Goal: Check status: Check status

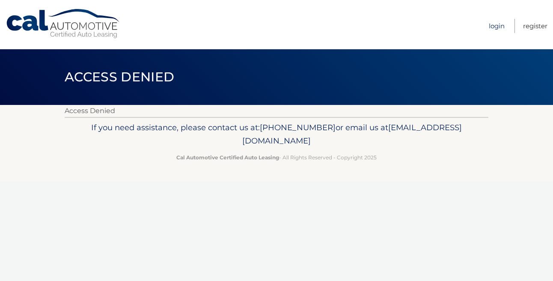
click at [496, 27] on link "Login" at bounding box center [497, 26] width 16 height 14
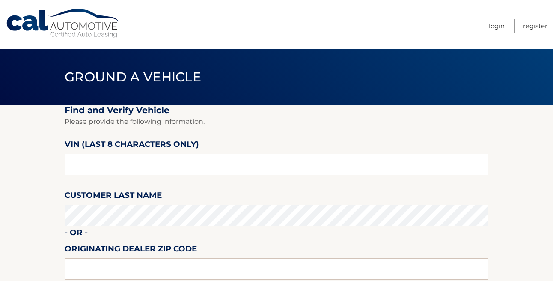
click at [135, 162] on input "text" at bounding box center [277, 164] width 424 height 21
type input "nt180689"
click at [30, 222] on section "Find and Verify Vehicle Please provide the following information. VIN (last 8 c…" at bounding box center [276, 215] width 553 height 221
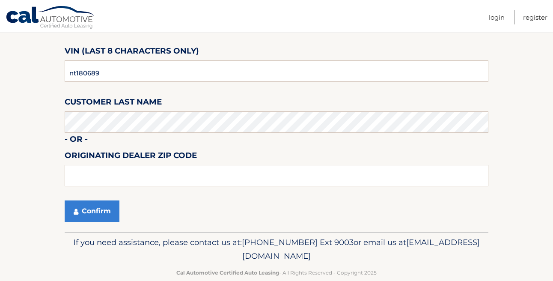
scroll to position [94, 0]
click at [83, 211] on button "Confirm" at bounding box center [92, 210] width 55 height 21
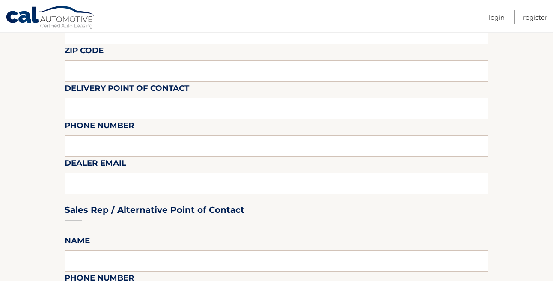
scroll to position [224, 0]
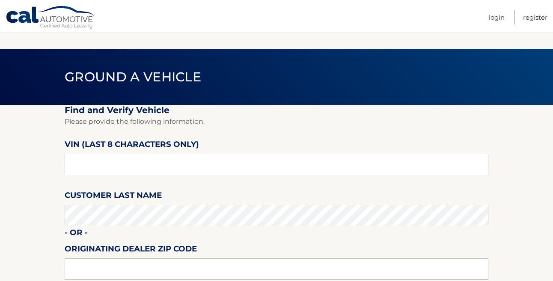
scroll to position [94, 0]
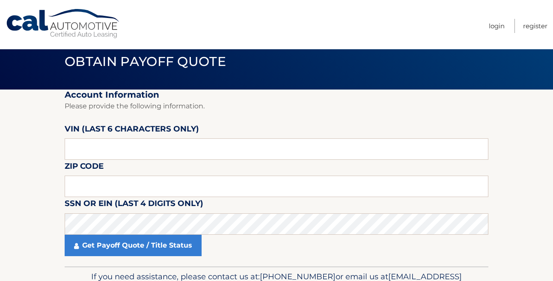
scroll to position [29, 0]
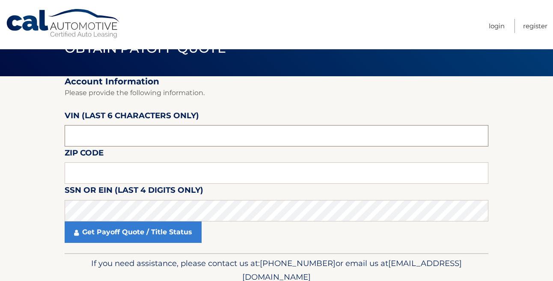
click at [104, 139] on input "text" at bounding box center [277, 135] width 424 height 21
type input "180689"
click at [91, 173] on input "text" at bounding box center [277, 172] width 424 height 21
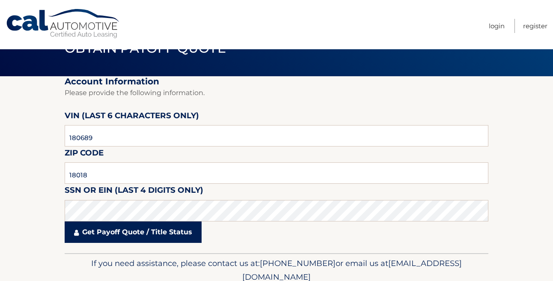
click at [92, 229] on link "Get Payoff Quote / Title Status" at bounding box center [133, 231] width 137 height 21
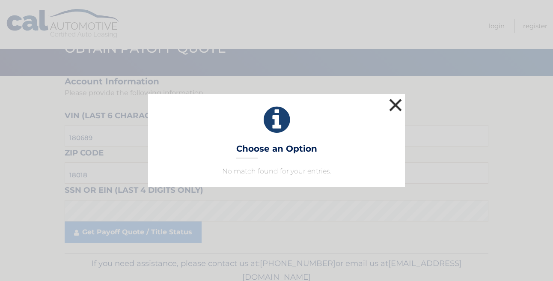
click at [394, 106] on button "×" at bounding box center [395, 104] width 17 height 17
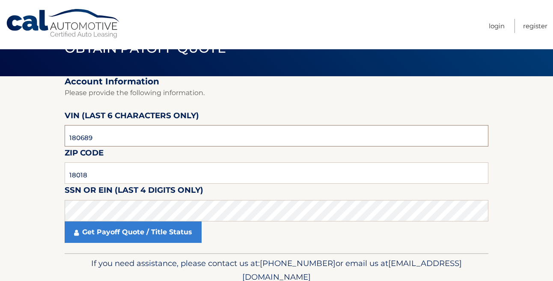
click at [116, 136] on input "180689" at bounding box center [277, 135] width 424 height 21
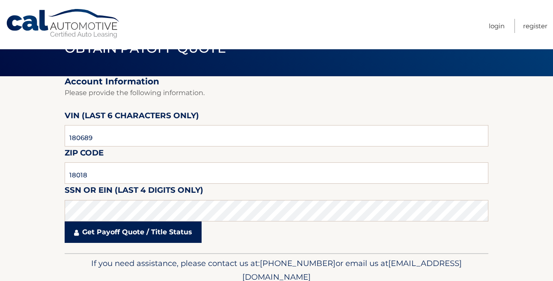
click at [119, 237] on link "Get Payoff Quote / Title Status" at bounding box center [133, 231] width 137 height 21
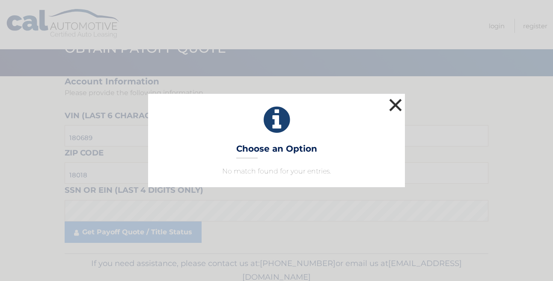
click at [397, 104] on button "×" at bounding box center [395, 104] width 17 height 17
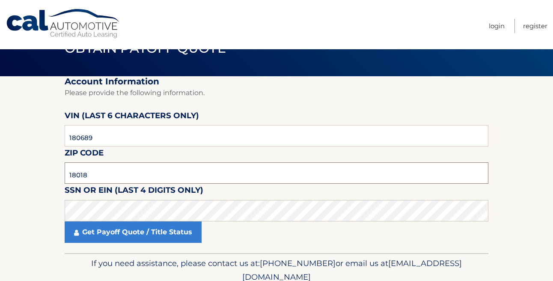
click at [97, 174] on input "18018" at bounding box center [277, 172] width 424 height 21
type input "1"
click at [34, 229] on section "Account Information Please provide the following information. VIN (last 6 chara…" at bounding box center [276, 164] width 553 height 177
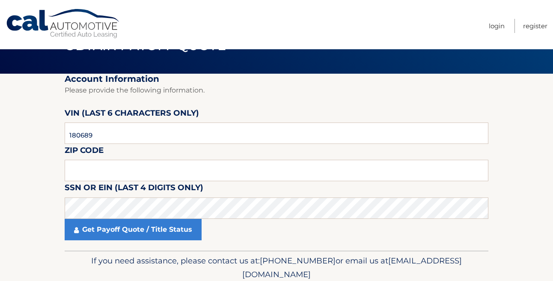
scroll to position [25, 0]
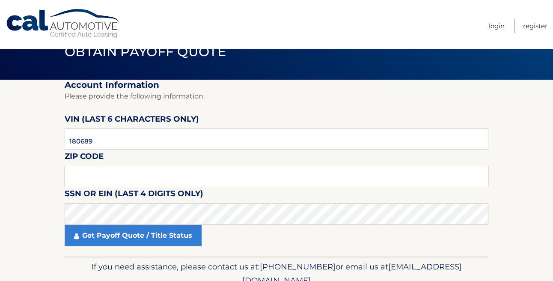
click at [81, 175] on input "text" at bounding box center [277, 176] width 424 height 21
type input "18015"
click at [47, 199] on section "Account Information Please provide the following information. VIN (last 6 chara…" at bounding box center [276, 168] width 553 height 177
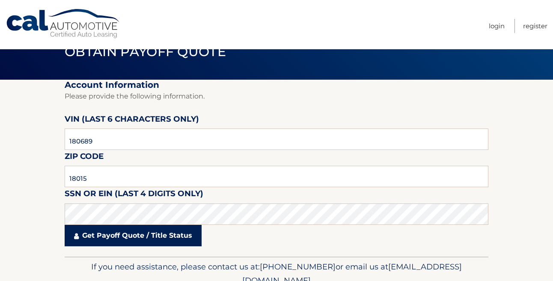
click at [112, 236] on link "Get Payoff Quote / Title Status" at bounding box center [133, 235] width 137 height 21
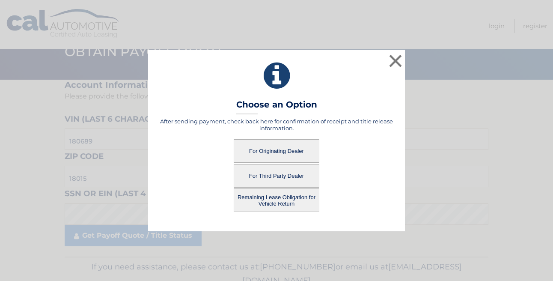
click at [271, 150] on button "For Originating Dealer" at bounding box center [277, 151] width 86 height 24
click at [278, 150] on button "For Originating Dealer" at bounding box center [277, 151] width 86 height 24
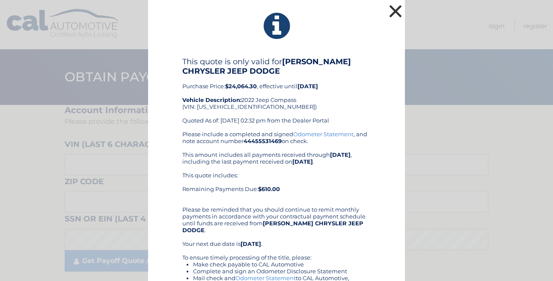
click at [393, 10] on button "×" at bounding box center [395, 11] width 17 height 17
